Goal: Task Accomplishment & Management: Use online tool/utility

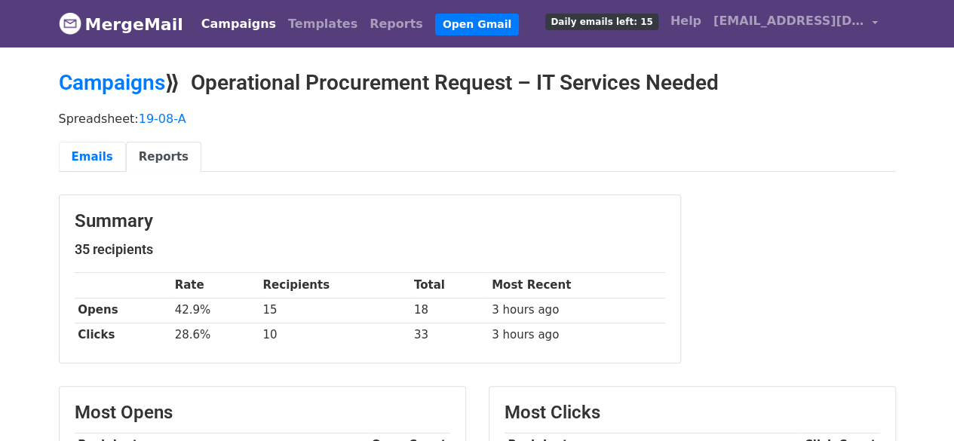
click at [95, 163] on link "Emails" at bounding box center [92, 157] width 67 height 31
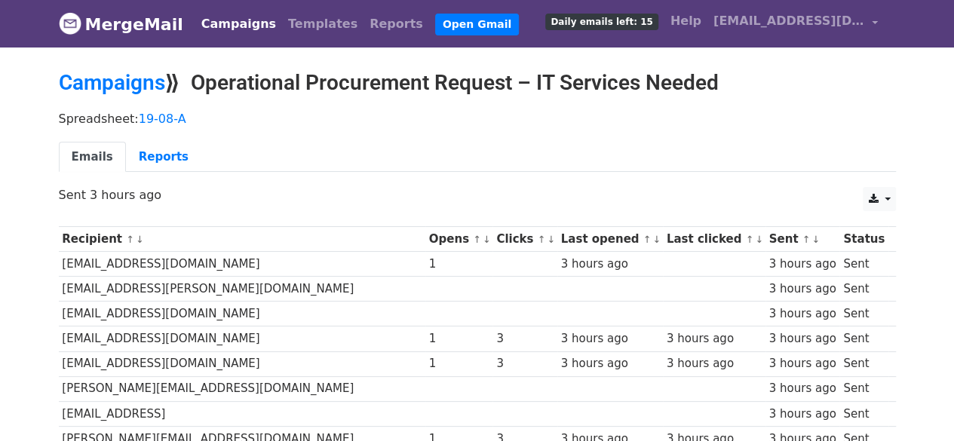
scroll to position [15, 0]
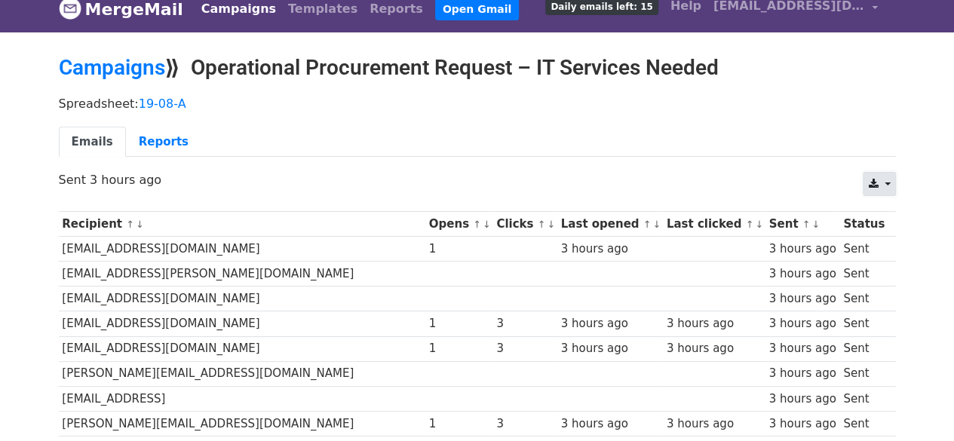
click at [875, 188] on link at bounding box center [879, 184] width 32 height 24
click at [899, 237] on link "Excel" at bounding box center [898, 243] width 68 height 24
